Goal: Task Accomplishment & Management: Use online tool/utility

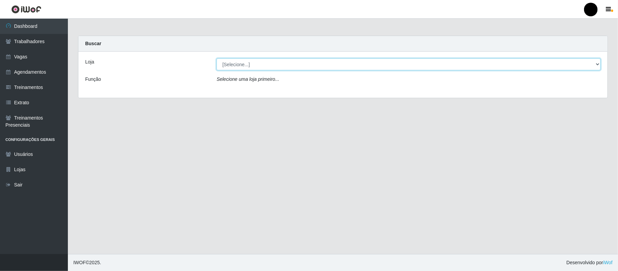
click at [360, 66] on select "[Selecione...] SuperFácil Atacado - Emaús" at bounding box center [409, 64] width 384 height 12
select select "407"
click at [217, 58] on select "[Selecione...] SuperFácil Atacado - Emaús" at bounding box center [409, 64] width 384 height 12
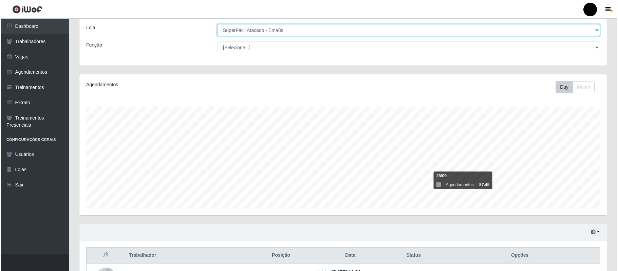
scroll to position [90, 0]
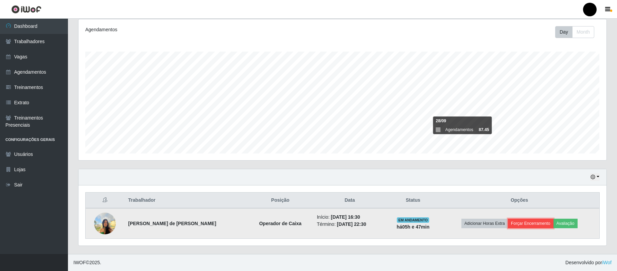
click at [518, 223] on button "Forçar Encerramento" at bounding box center [530, 224] width 45 height 10
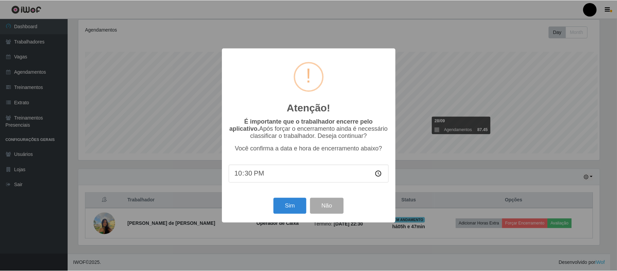
scroll to position [141, 522]
click at [270, 177] on input "22:30" at bounding box center [309, 174] width 160 height 18
click at [253, 176] on input "22:30" at bounding box center [309, 174] width 160 height 18
click at [285, 205] on button "Sim" at bounding box center [290, 206] width 33 height 16
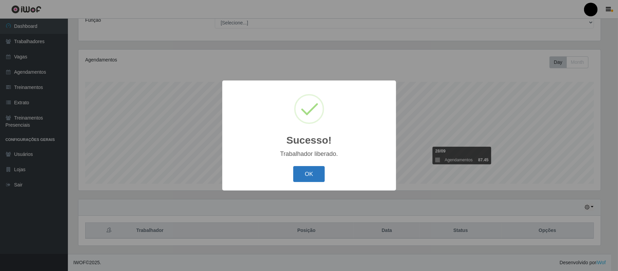
click at [316, 176] on button "OK" at bounding box center [309, 174] width 32 height 16
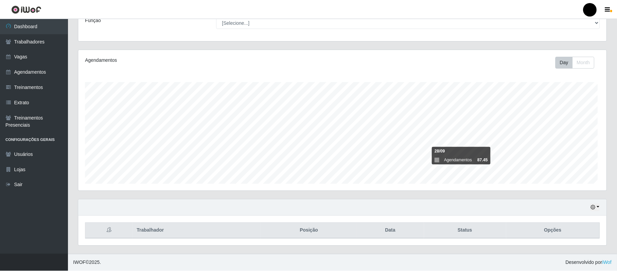
scroll to position [141, 527]
